Goal: Task Accomplishment & Management: Manage account settings

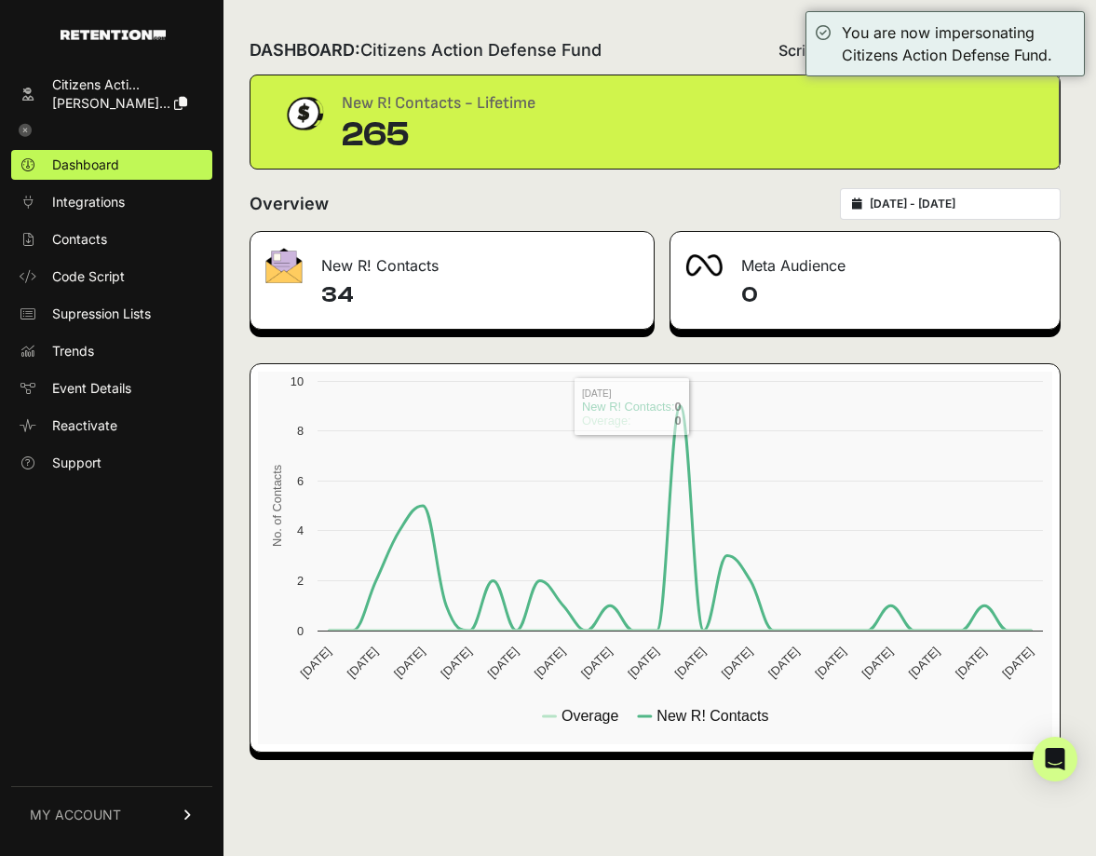
click at [788, 180] on div "DASHBOARD: Citizens Action Defense Fund Script status Overage New R! Contacts -…" at bounding box center [654, 428] width 863 height 856
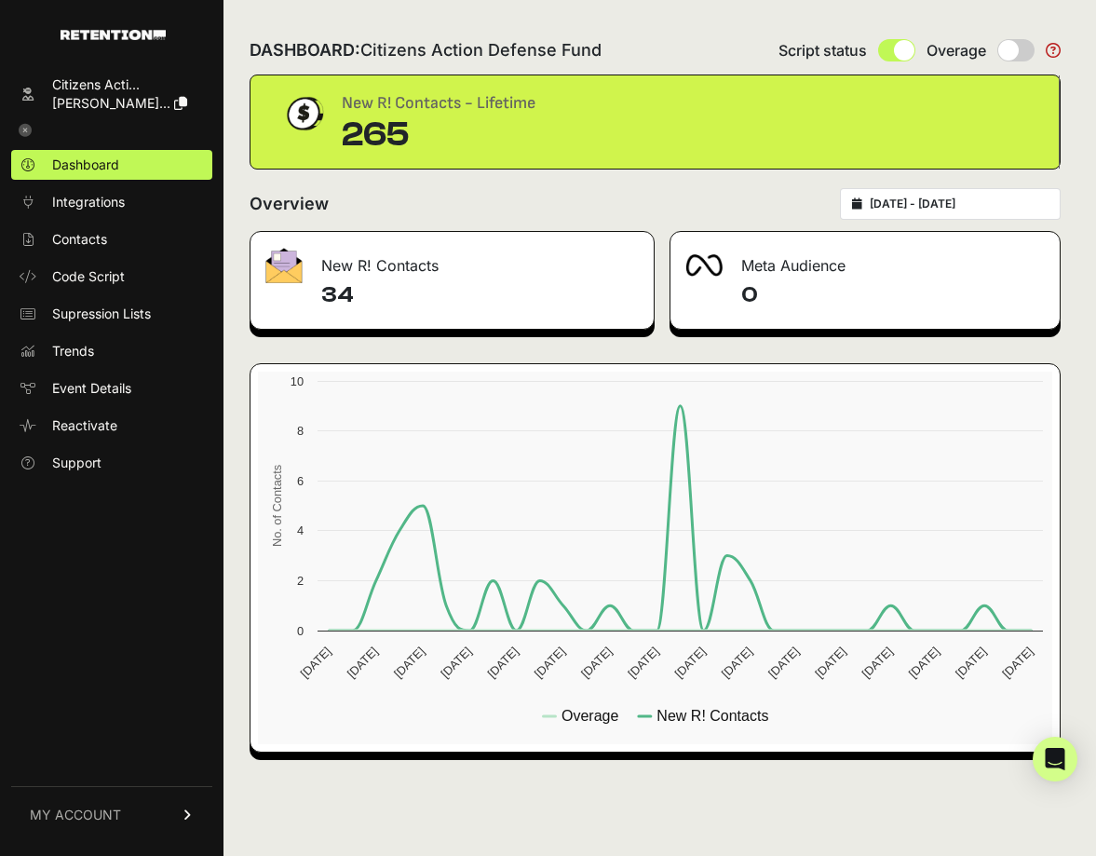
click at [114, 822] on span "MY ACCOUNT" at bounding box center [75, 814] width 91 height 19
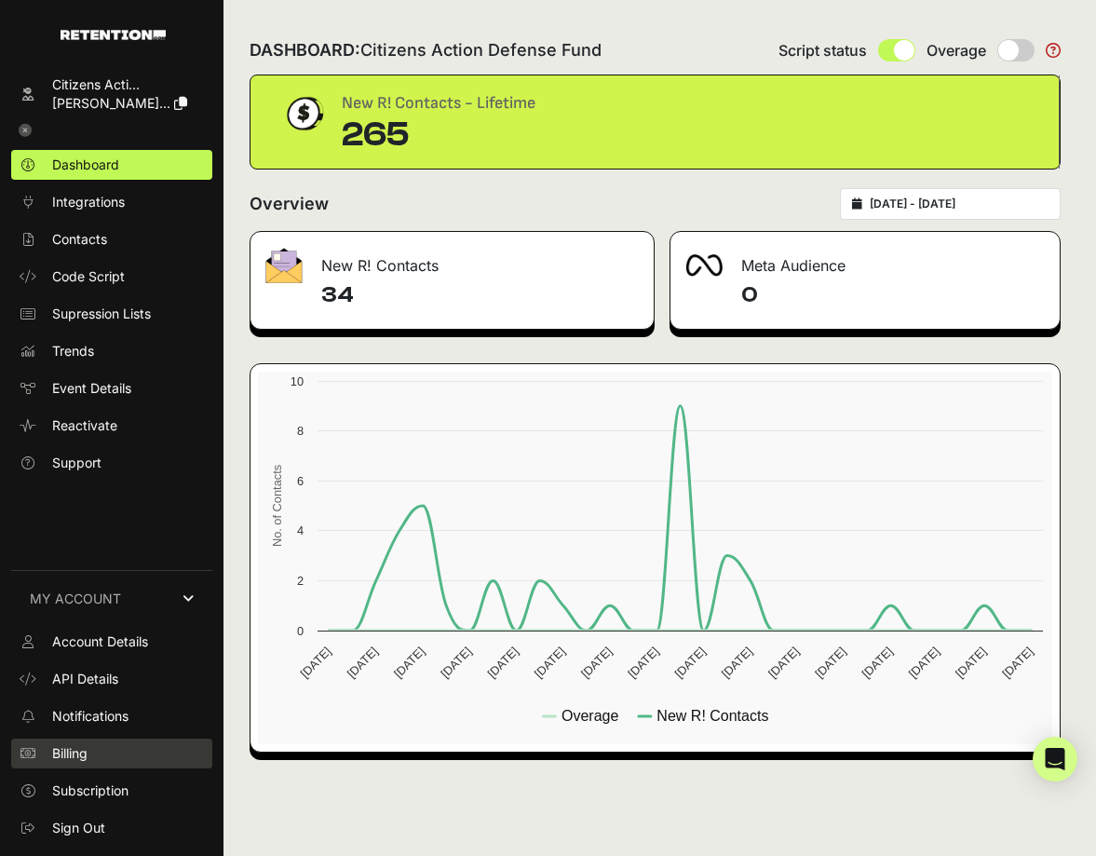
click at [105, 740] on link "Billing" at bounding box center [111, 753] width 201 height 30
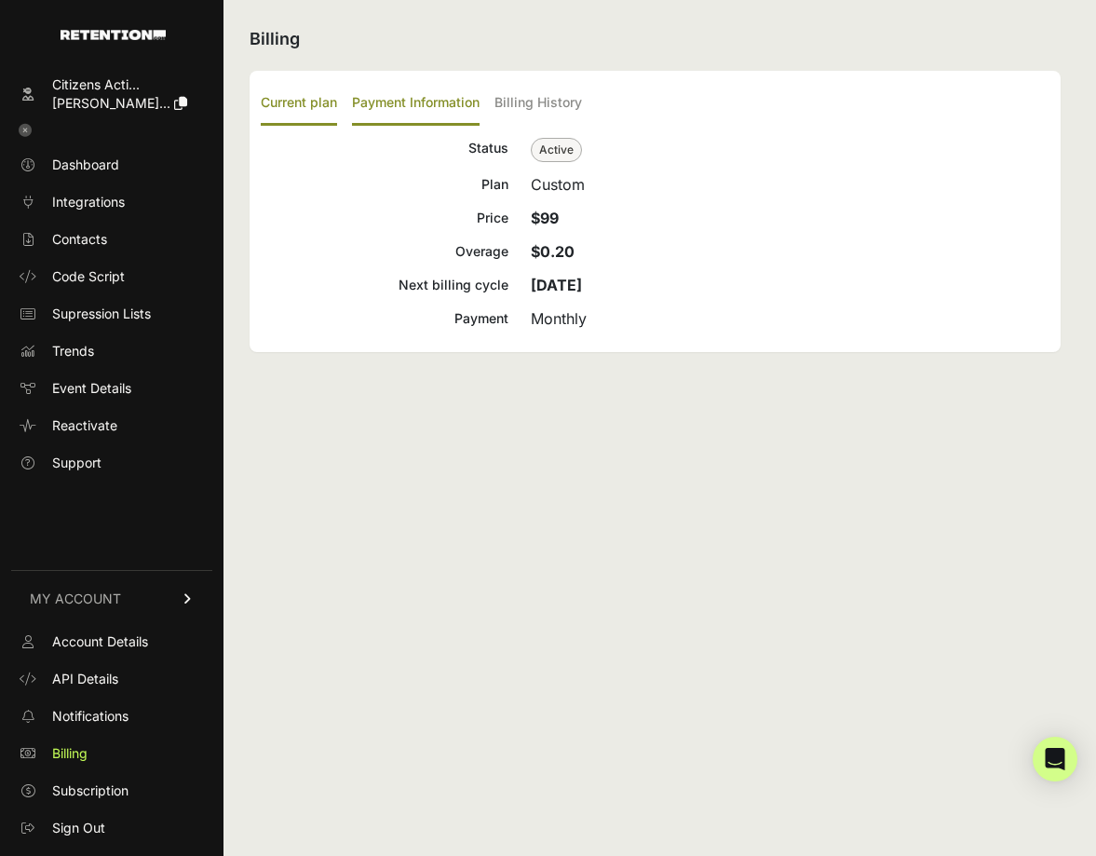
click at [441, 104] on label "Payment Information" at bounding box center [416, 104] width 128 height 44
click at [0, 0] on input "Payment Information" at bounding box center [0, 0] width 0 height 0
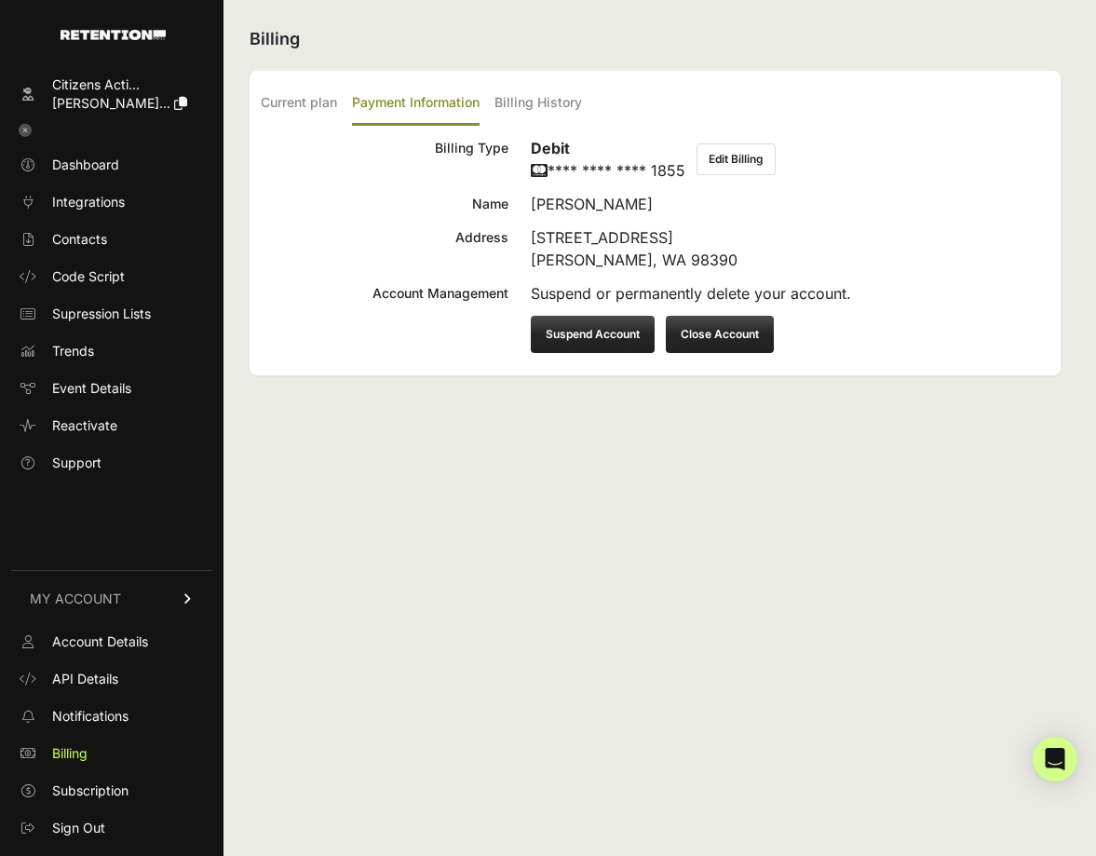
click at [84, 222] on ul "Dashboard Integrations Contacts Code Script Supression Lists Trends Event Detai…" at bounding box center [111, 314] width 201 height 328
click at [84, 227] on link "Contacts" at bounding box center [111, 239] width 201 height 30
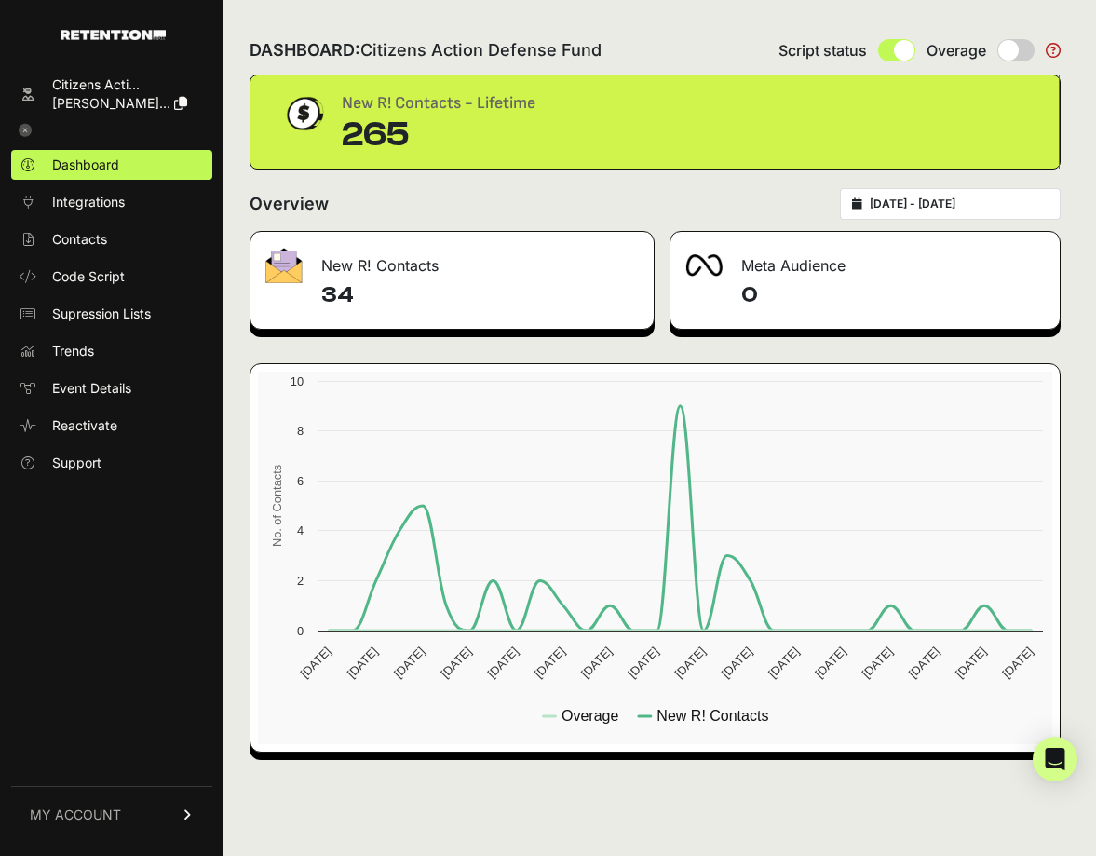
click at [21, 131] on icon at bounding box center [25, 130] width 13 height 13
